Goal: Obtain resource: Download file/media

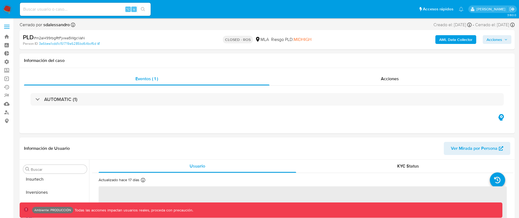
scroll to position [256, 0]
click at [392, 80] on span "Acciones" at bounding box center [390, 78] width 18 height 6
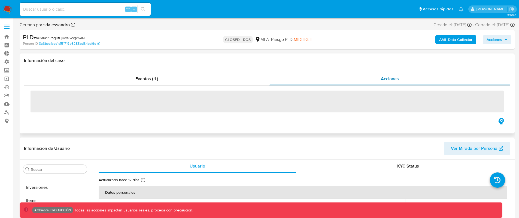
select select "10"
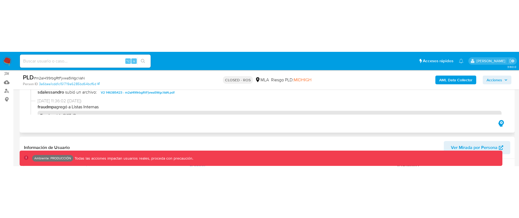
scroll to position [74, 0]
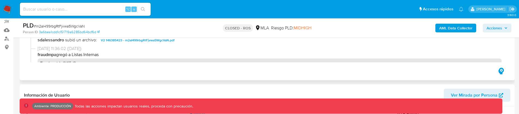
click at [147, 42] on span "V2 146385423 - m2aI499rbgRtFjvwa5WgcVaN.pdf" at bounding box center [138, 40] width 74 height 7
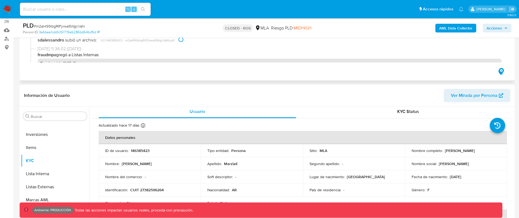
scroll to position [0, 0]
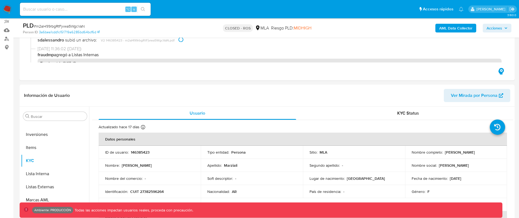
click at [73, 25] on span "# m2aI499rbgRtFjvwa5WgcVaN" at bounding box center [59, 25] width 51 height 5
copy span "m2aI499rbgRtFjvwa5WgcVaN"
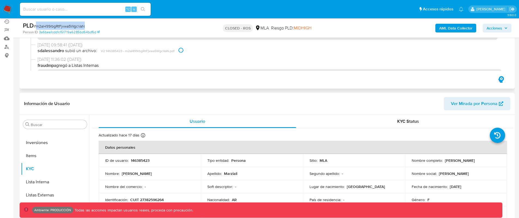
scroll to position [24, 0]
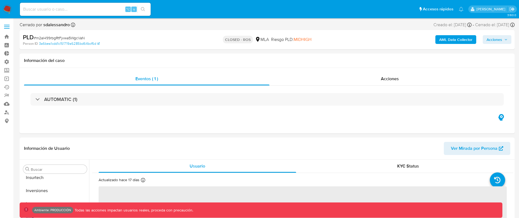
scroll to position [256, 0]
select select "10"
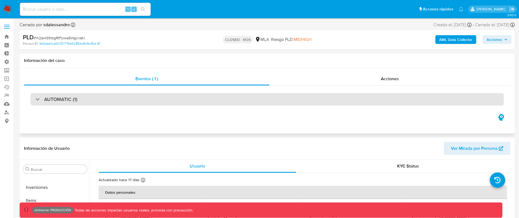
click at [244, 105] on div "AUTOMATIC (1)" at bounding box center [267, 99] width 473 height 13
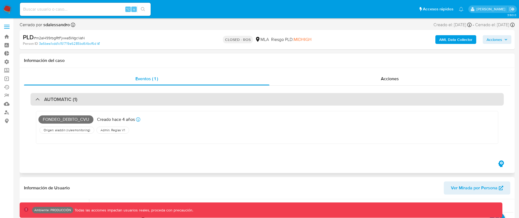
click at [246, 104] on div "AUTOMATIC (1)" at bounding box center [267, 99] width 473 height 13
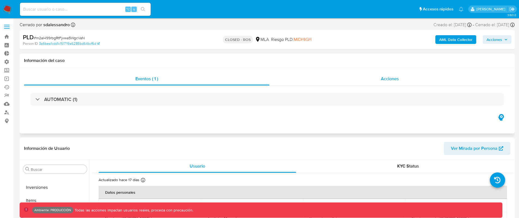
click at [395, 81] on span "Acciones" at bounding box center [390, 78] width 18 height 6
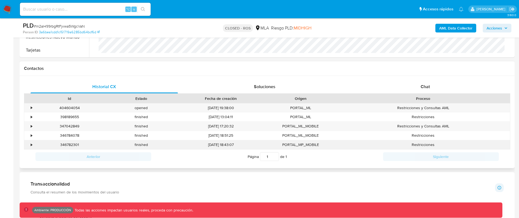
scroll to position [263, 0]
click at [32, 109] on div "•" at bounding box center [31, 107] width 1 height 5
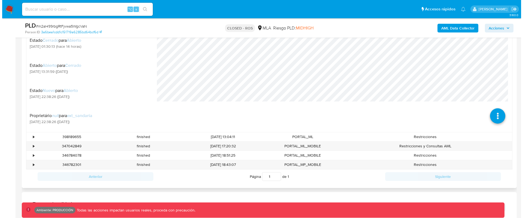
scroll to position [357, 0]
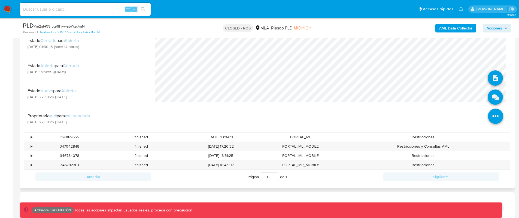
click at [490, 116] on icon at bounding box center [495, 115] width 15 height 15
click at [488, 97] on icon at bounding box center [495, 96] width 15 height 15
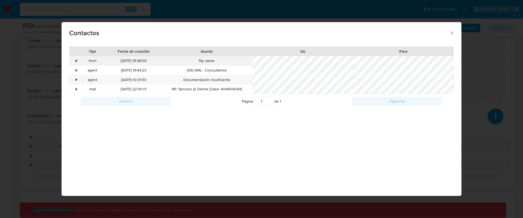
click at [76, 59] on div "•" at bounding box center [76, 60] width 1 height 5
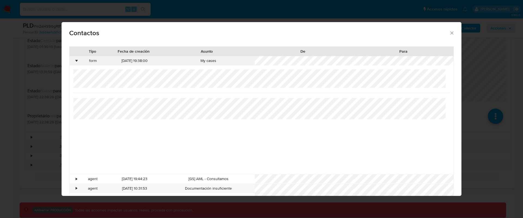
click at [77, 61] on div "•" at bounding box center [76, 60] width 1 height 5
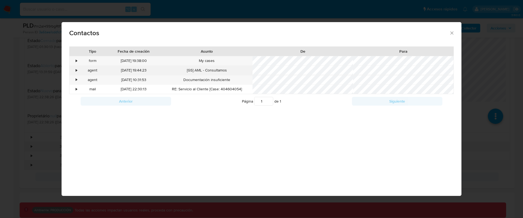
click at [77, 70] on div "•" at bounding box center [76, 70] width 1 height 5
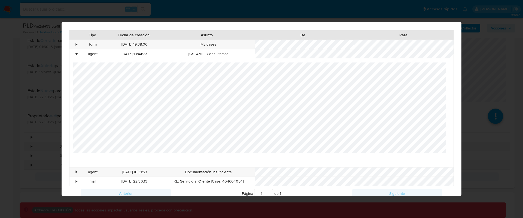
scroll to position [17, 0]
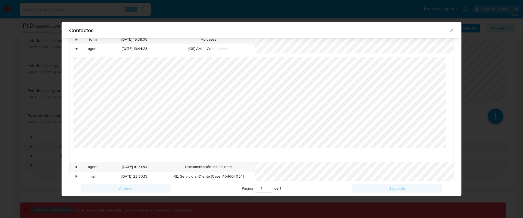
click at [77, 49] on div "•" at bounding box center [76, 48] width 1 height 5
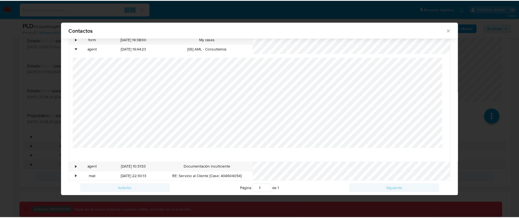
scroll to position [0, 0]
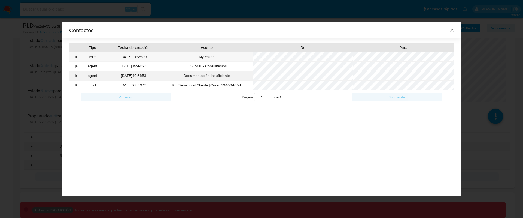
click at [76, 75] on div "•" at bounding box center [76, 75] width 1 height 5
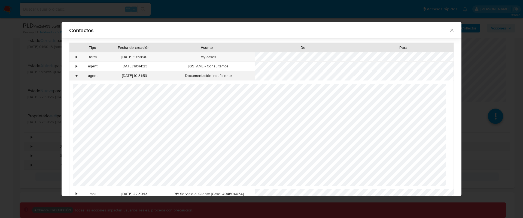
click at [76, 75] on div "•" at bounding box center [76, 75] width 1 height 5
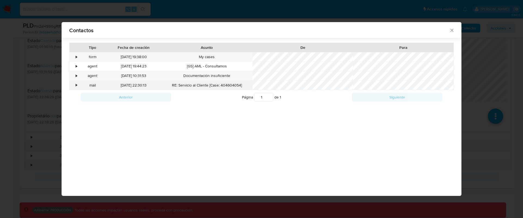
click at [76, 85] on div "•" at bounding box center [76, 85] width 1 height 5
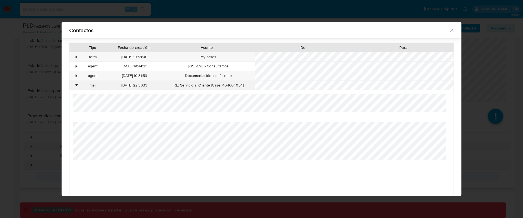
click at [81, 85] on div "mail" at bounding box center [93, 85] width 28 height 9
click at [77, 85] on div "•" at bounding box center [76, 85] width 1 height 5
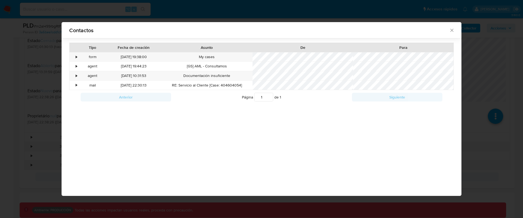
click at [451, 30] on icon "close" at bounding box center [451, 30] width 5 height 5
